Goal: Task Accomplishment & Management: Complete application form

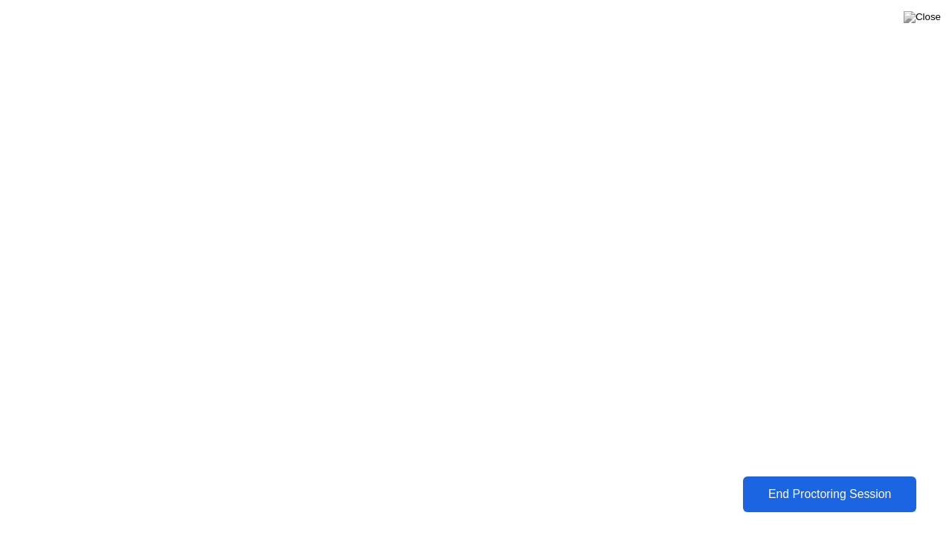
click at [791, 483] on button "End Proctoring Session" at bounding box center [829, 494] width 190 height 39
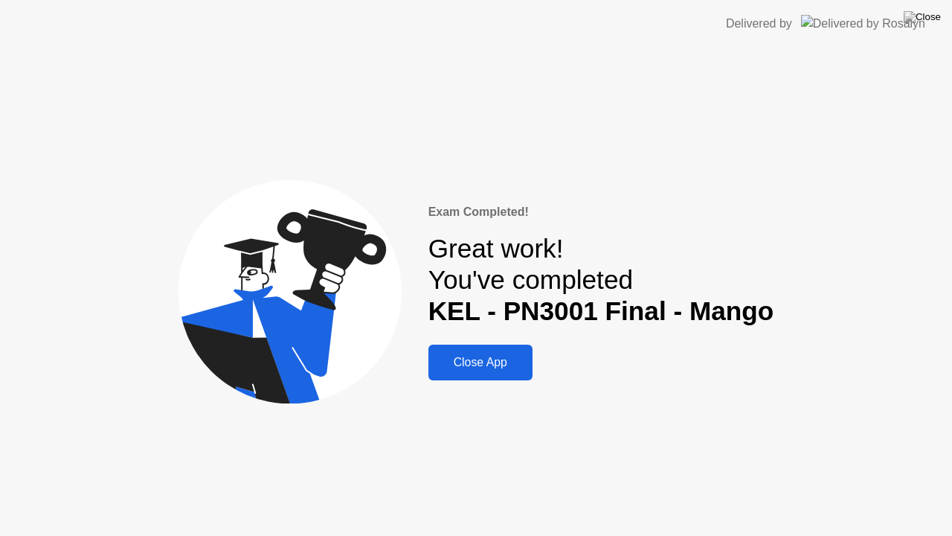
click at [486, 366] on div "Close App" at bounding box center [480, 362] width 95 height 13
